Goal: Navigation & Orientation: Find specific page/section

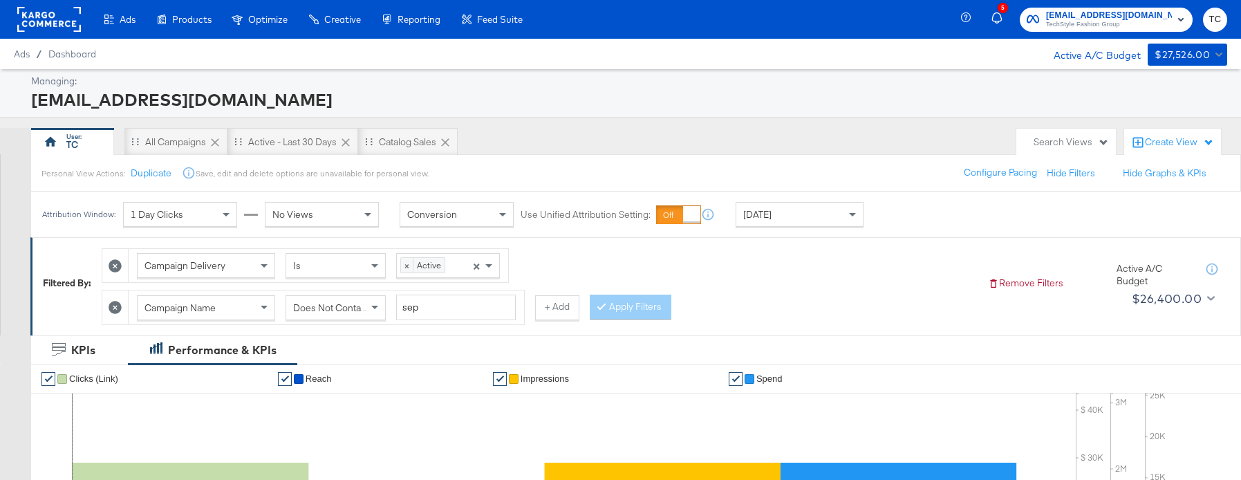
click at [1079, 25] on span "TechStyle Fashion Group" at bounding box center [1109, 24] width 126 height 11
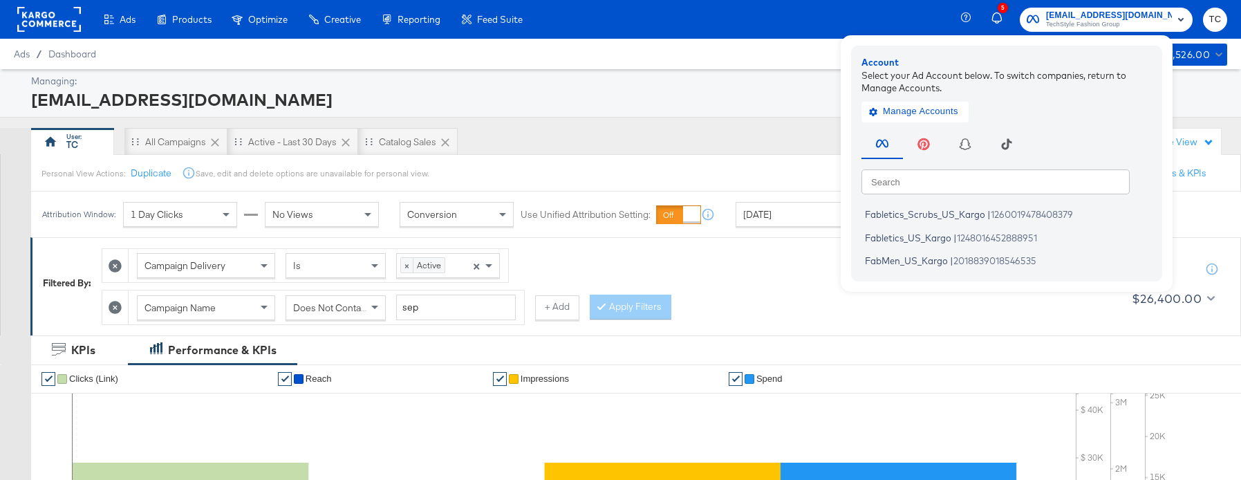
click at [834, 139] on div "TC All Campaigns Active - Last 30 Days Catalog Sales" at bounding box center [520, 142] width 979 height 28
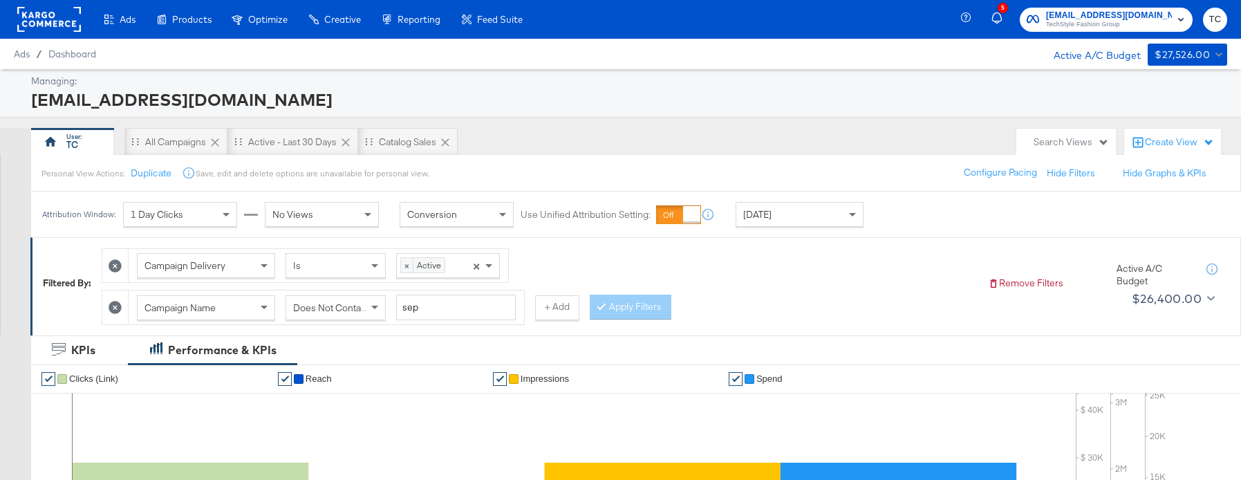
click at [1129, 19] on span "TechStyle Fashion Group" at bounding box center [1109, 24] width 126 height 11
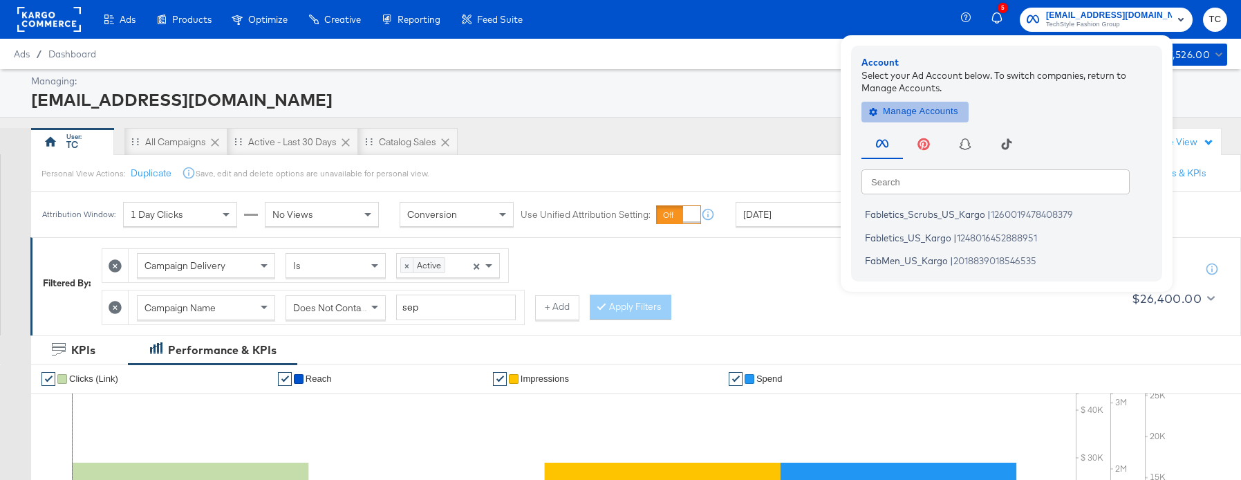
click at [932, 120] on button "Manage Accounts" at bounding box center [915, 111] width 107 height 21
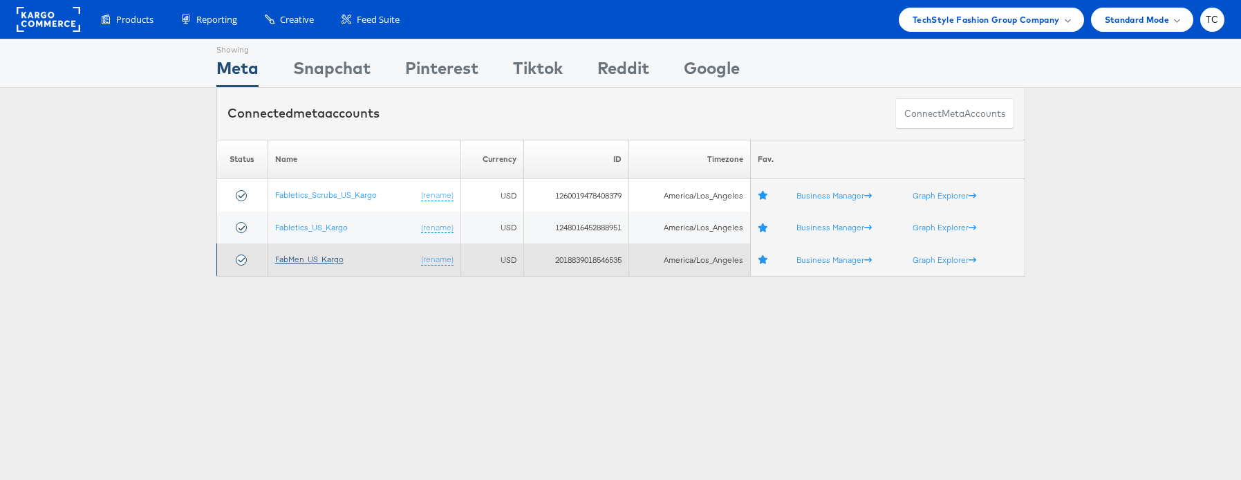
click at [313, 264] on link "FabMen_US_Kargo" at bounding box center [309, 259] width 68 height 10
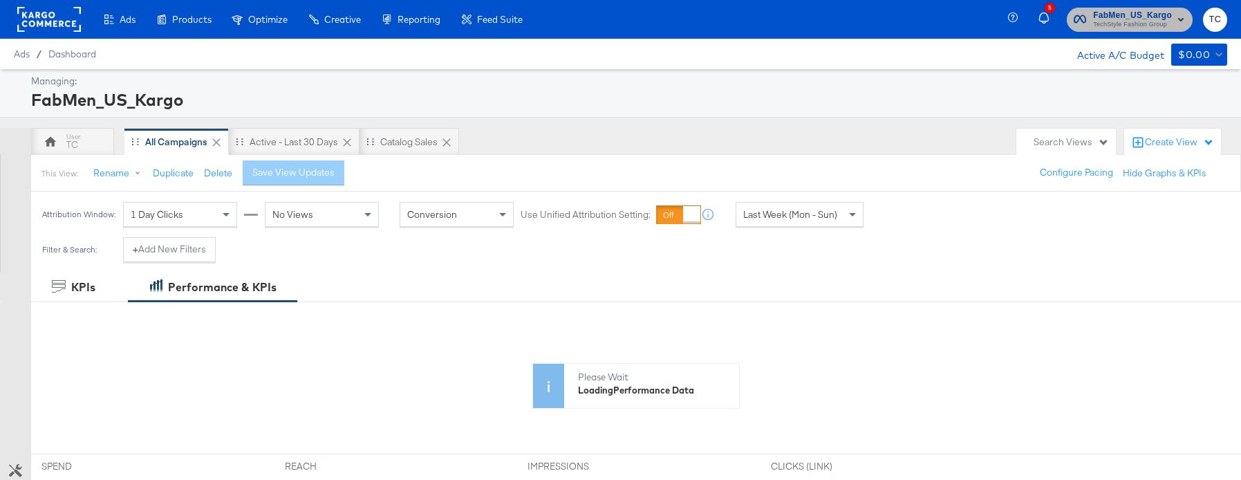
click at [1085, 19] on icon "button" at bounding box center [1080, 19] width 12 height 8
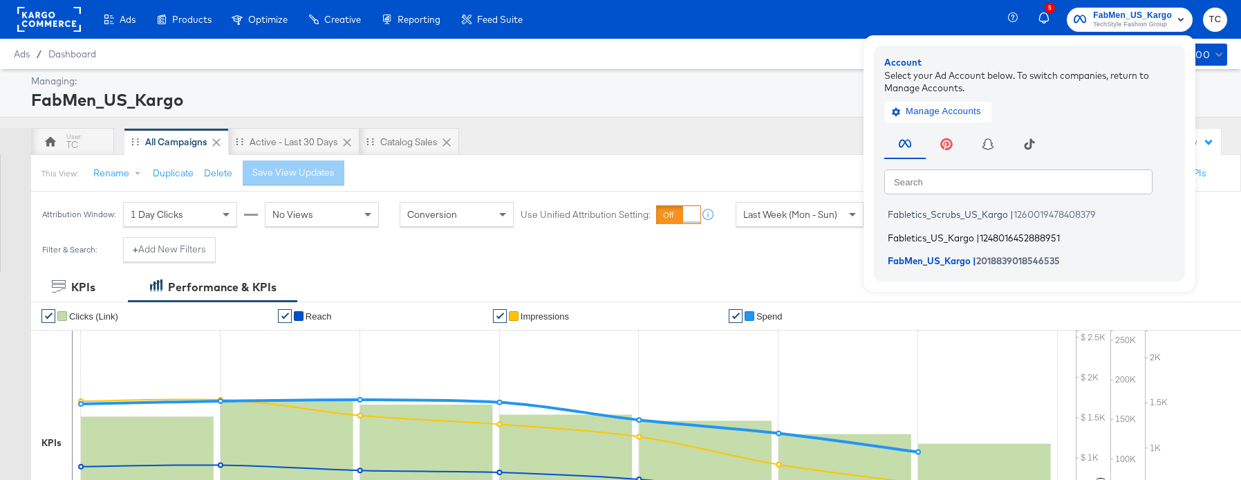
click at [935, 243] on li "Fabletics_US_Kargo | 1248016452888951" at bounding box center [1033, 238] width 297 height 20
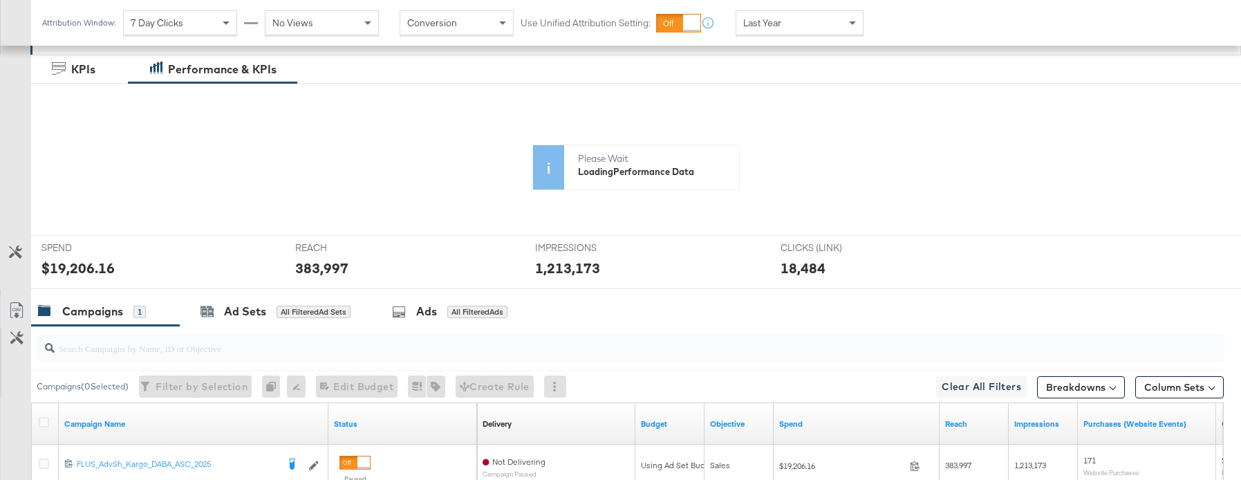
scroll to position [234, 0]
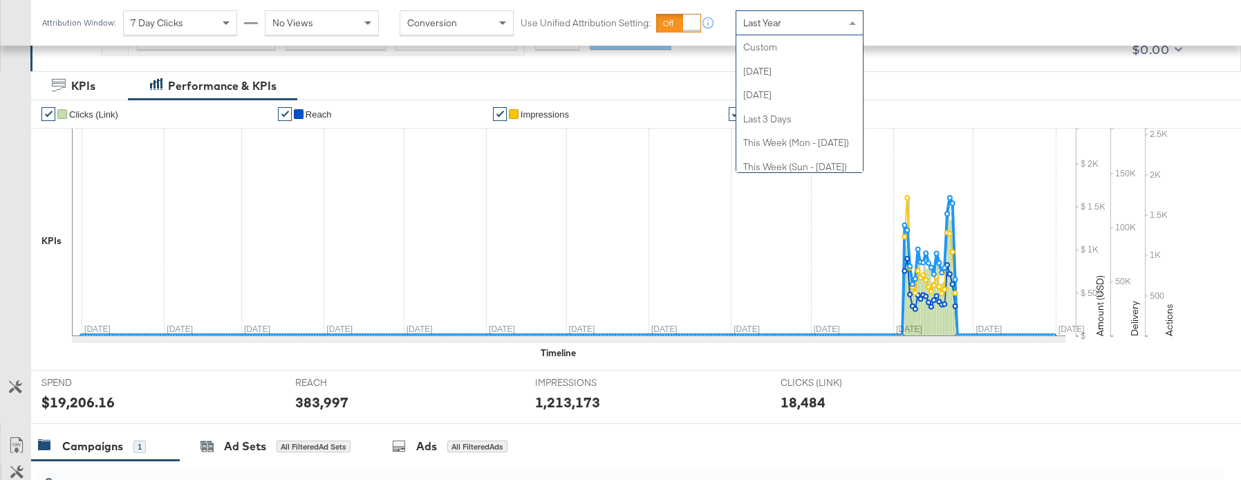
click at [846, 30] on span at bounding box center [854, 23] width 17 height 24
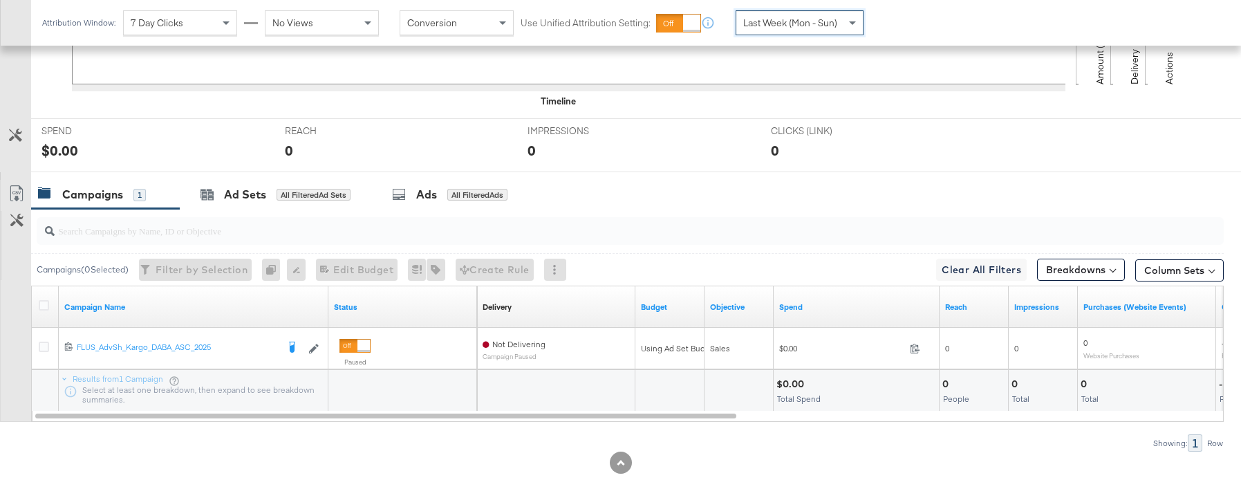
scroll to position [518, 0]
